Goal: Task Accomplishment & Management: Manage account settings

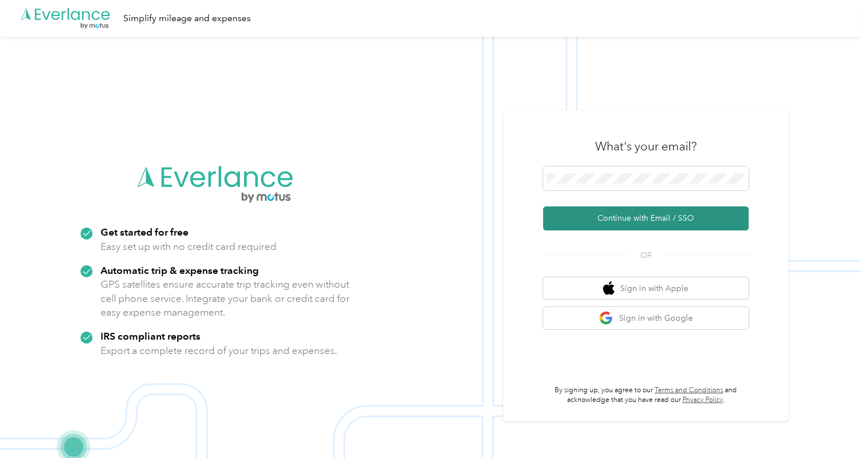
click at [651, 216] on button "Continue with Email / SSO" at bounding box center [646, 218] width 206 height 24
click at [639, 213] on button "Continue with Email / SSO" at bounding box center [646, 218] width 206 height 24
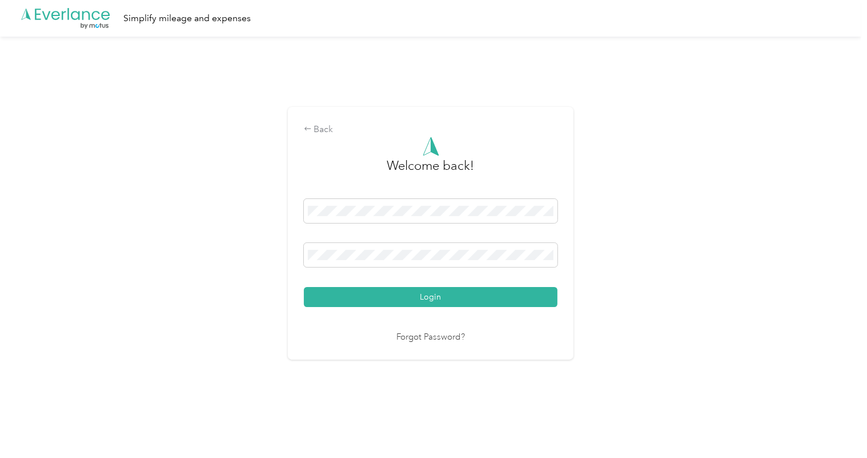
click at [439, 293] on button "Login" at bounding box center [431, 297] width 254 height 20
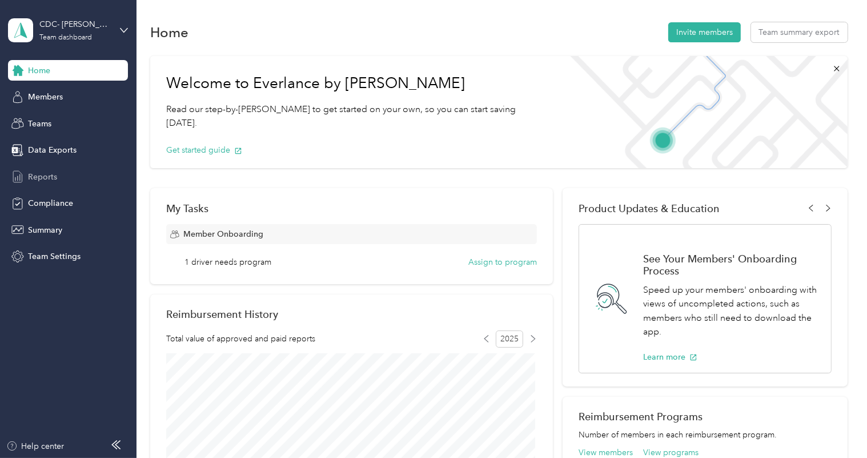
click at [44, 177] on span "Reports" at bounding box center [42, 177] width 29 height 12
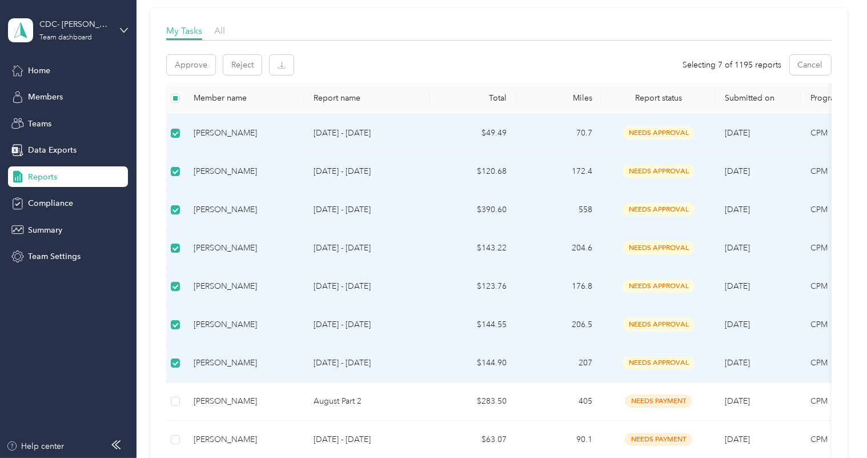
scroll to position [155, 0]
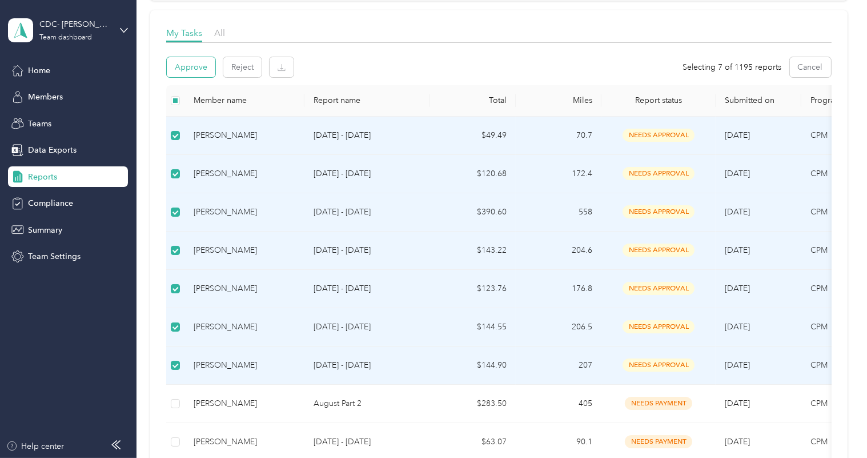
click at [190, 66] on button "Approve" at bounding box center [191, 67] width 49 height 20
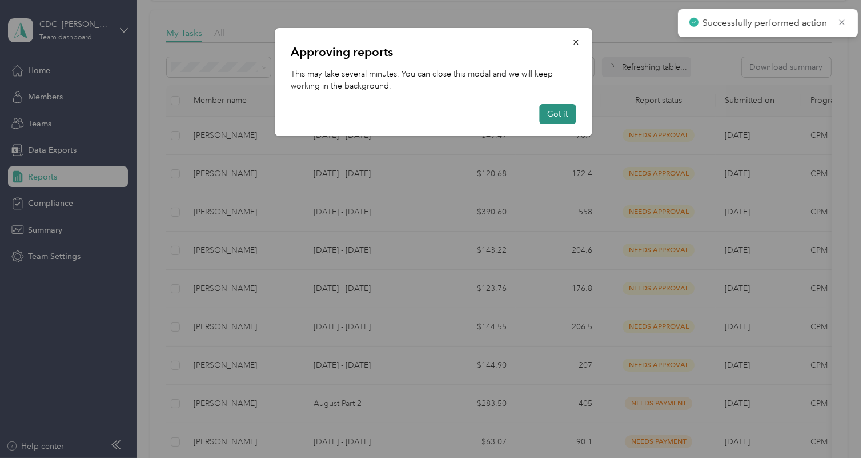
click at [558, 112] on button "Got it" at bounding box center [558, 114] width 37 height 20
